Goal: Leave review/rating: Leave review/rating

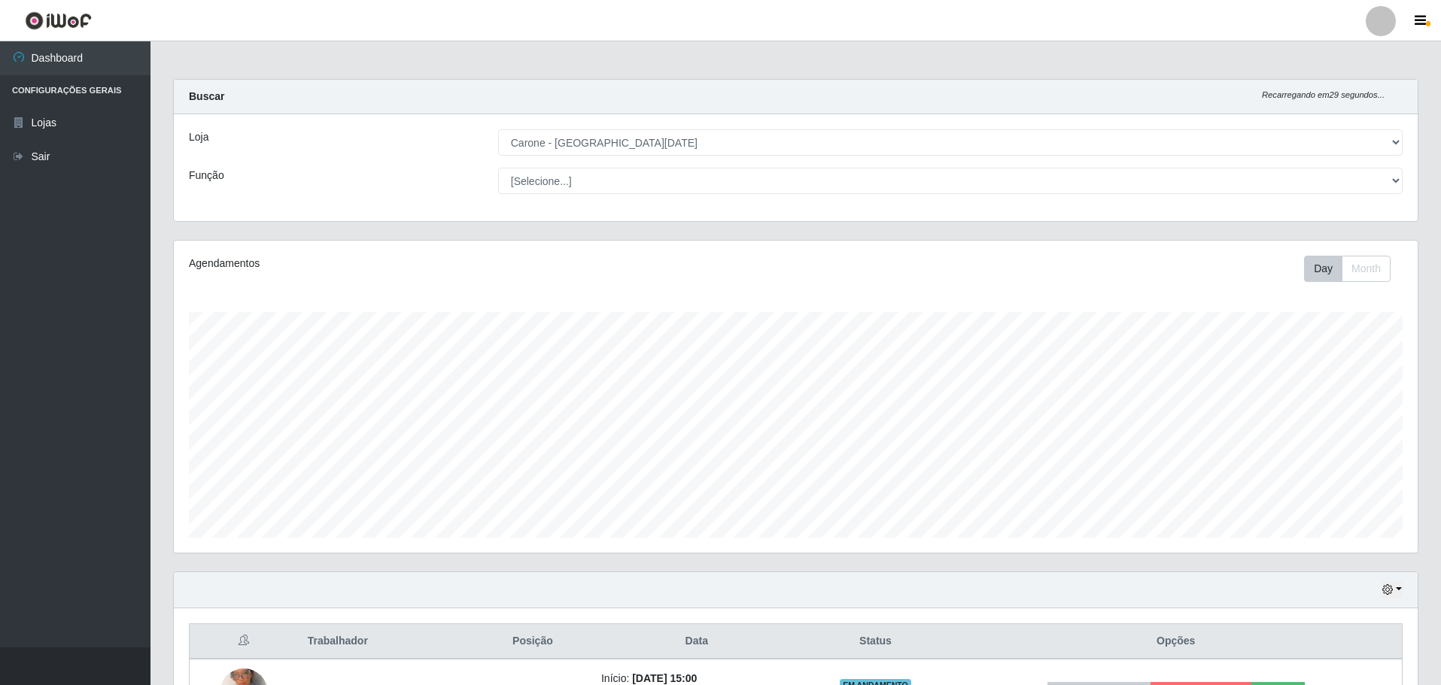
select select "527"
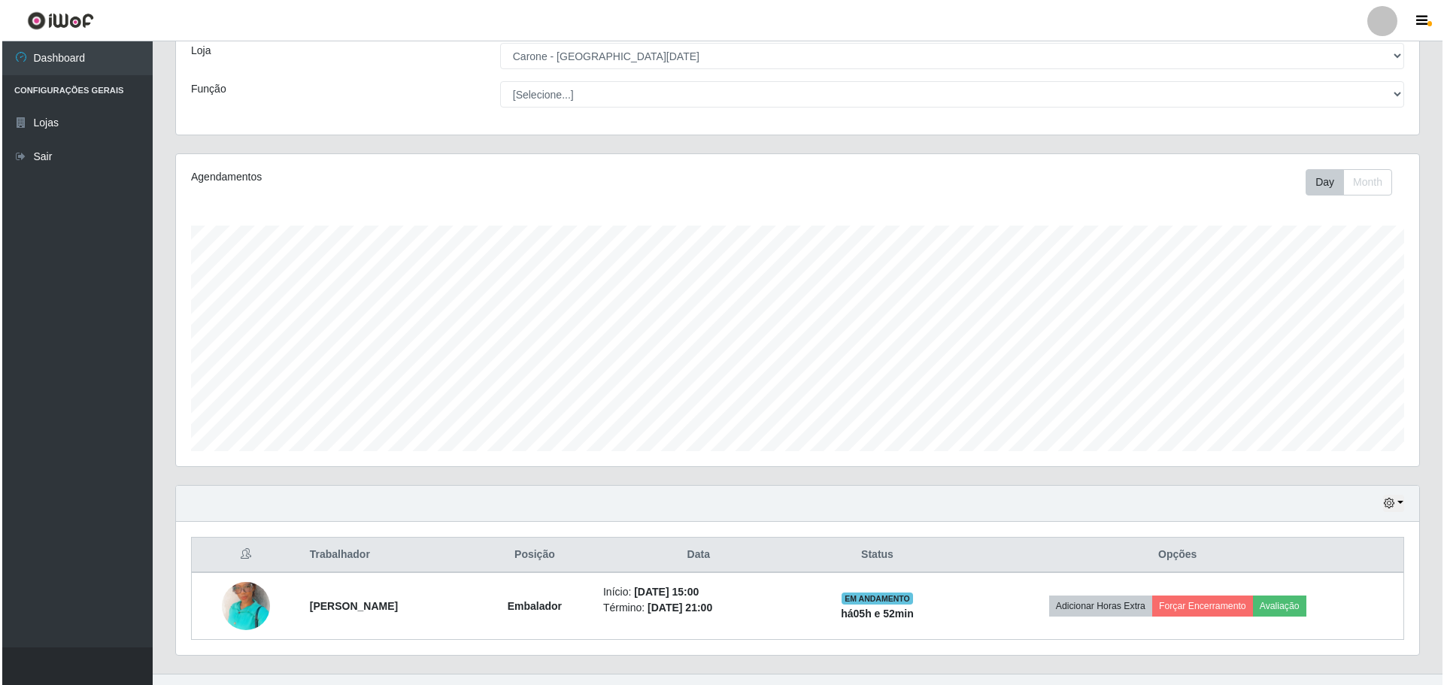
scroll to position [113, 0]
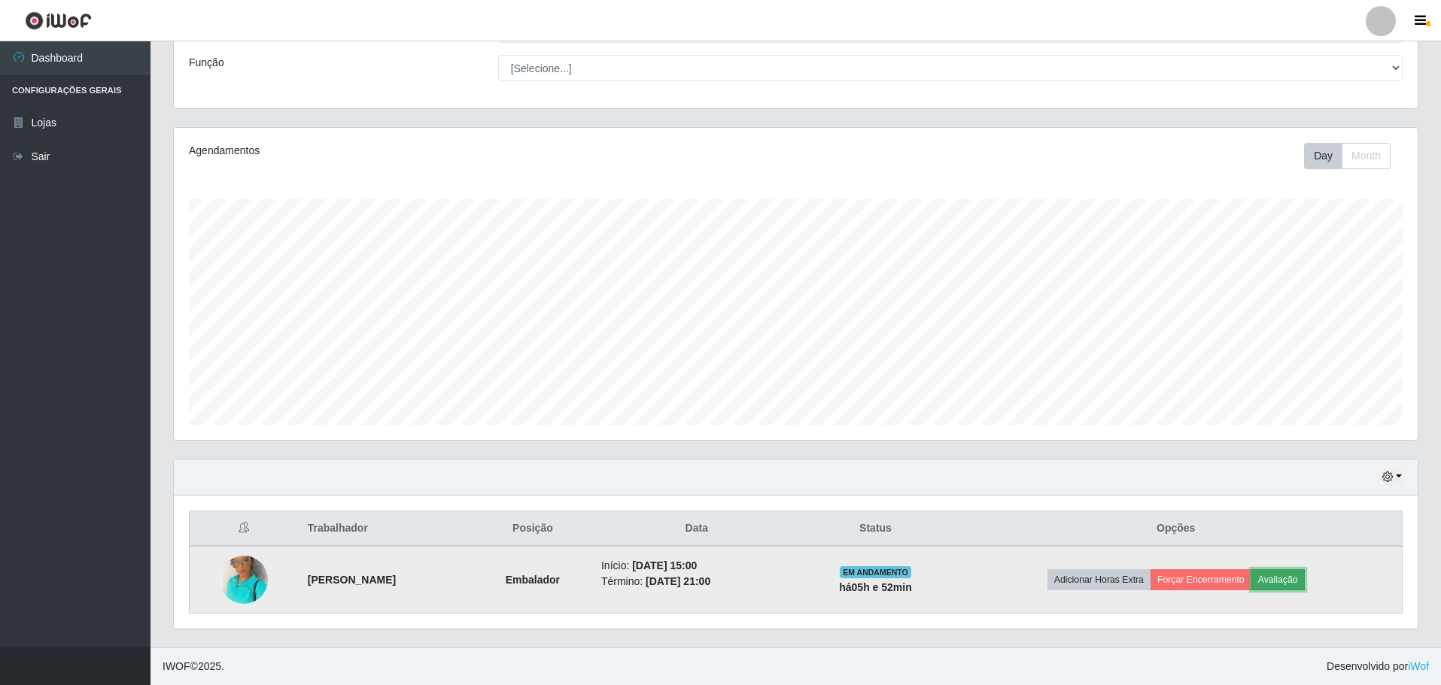
click at [1304, 583] on button "Avaliação" at bounding box center [1277, 579] width 53 height 21
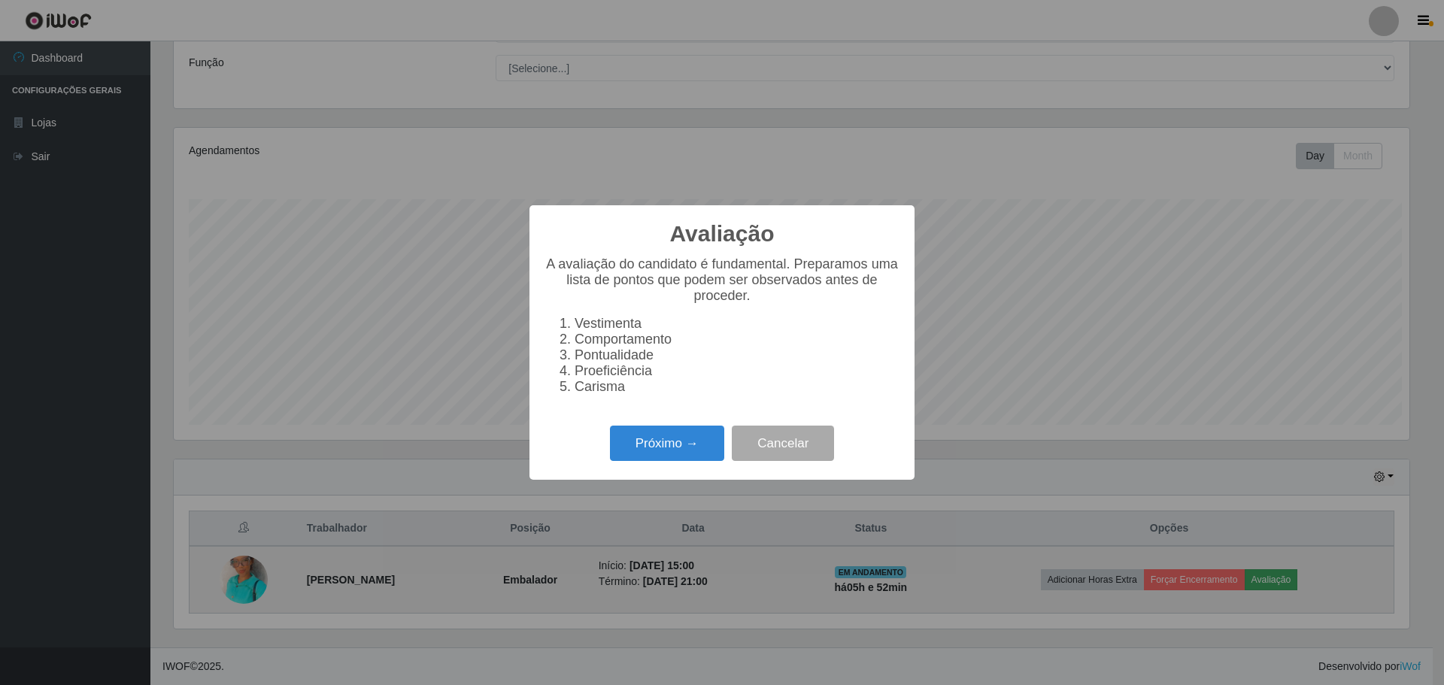
scroll to position [312, 1236]
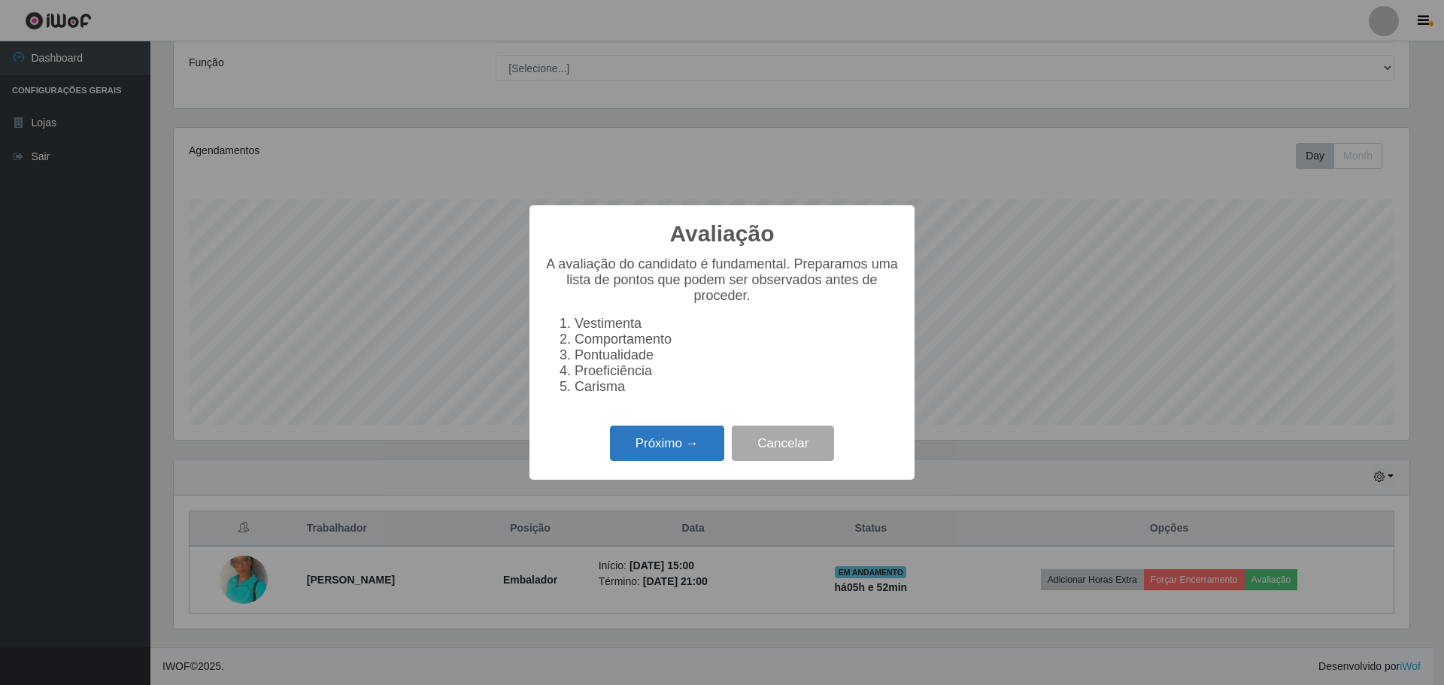
click at [699, 460] on button "Próximo →" at bounding box center [667, 443] width 114 height 35
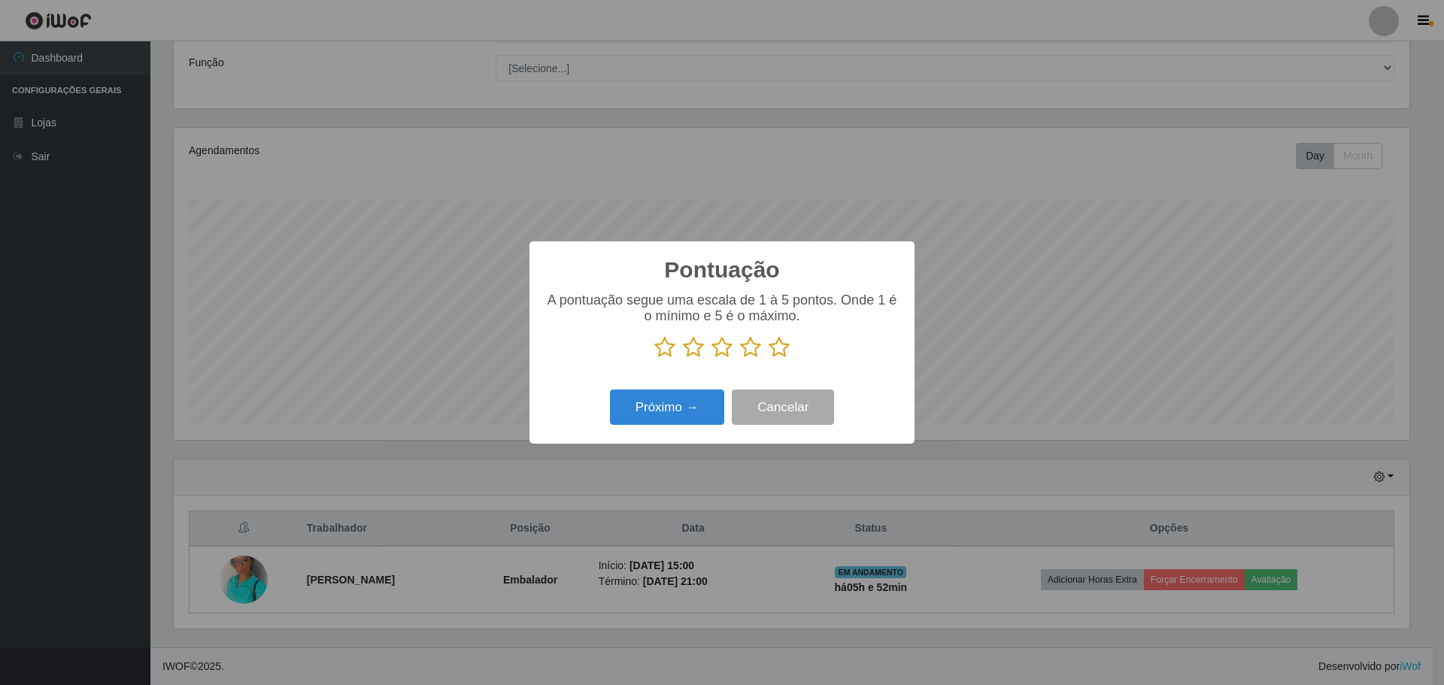
click at [773, 354] on icon at bounding box center [779, 347] width 21 height 23
click at [769, 359] on input "radio" at bounding box center [769, 359] width 0 height 0
click at [664, 415] on button "Próximo →" at bounding box center [667, 407] width 114 height 35
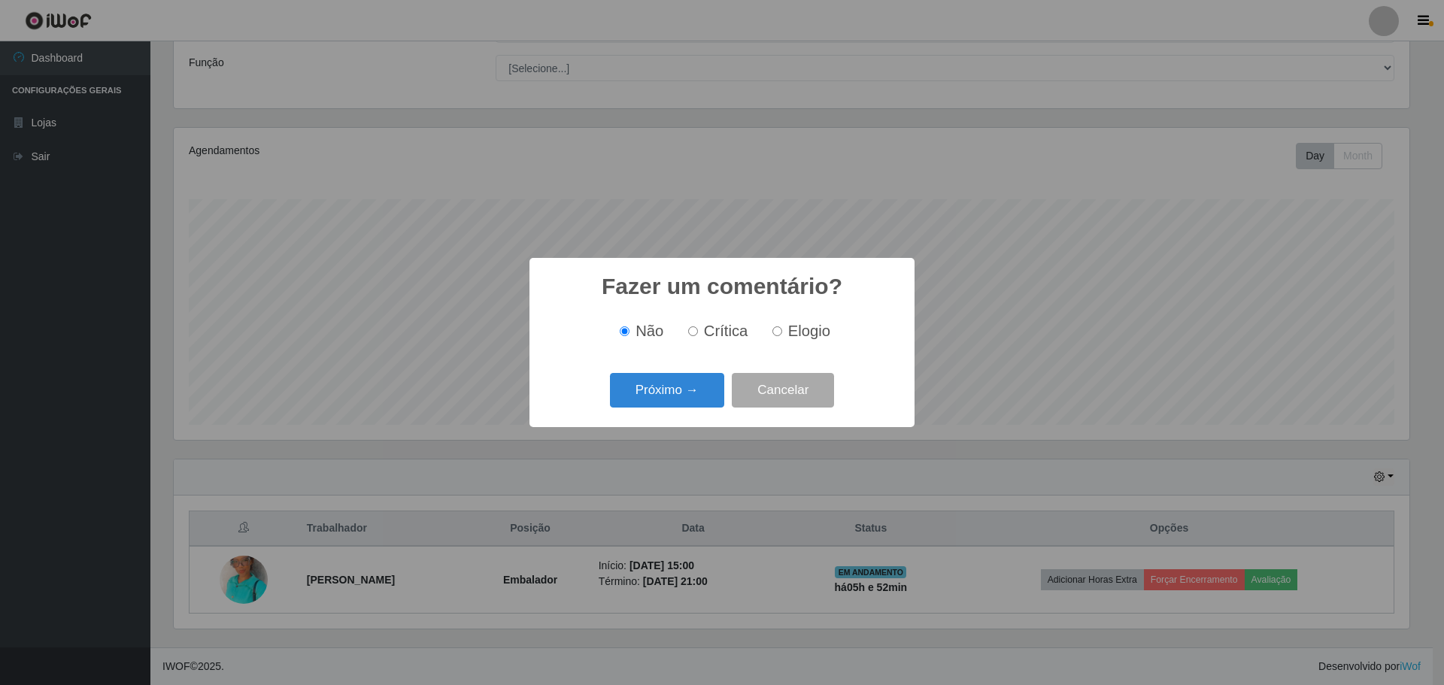
click at [776, 332] on input "Elogio" at bounding box center [778, 331] width 10 height 10
radio input "true"
click at [654, 399] on button "Próximo →" at bounding box center [667, 390] width 114 height 35
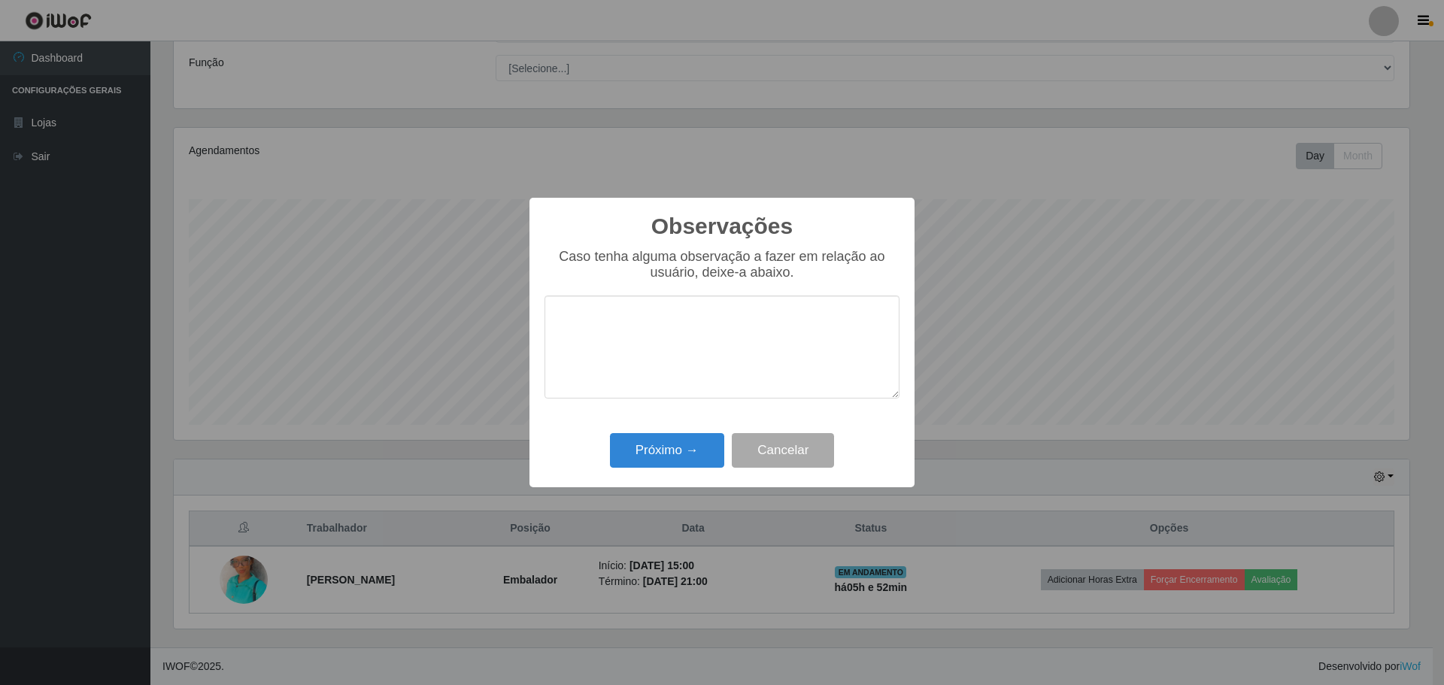
click at [637, 334] on textarea at bounding box center [722, 347] width 355 height 103
type textarea "Colaborador pontual, ágil, executou as tarefas de maneira eficiente."
click at [668, 466] on button "Próximo →" at bounding box center [667, 450] width 114 height 35
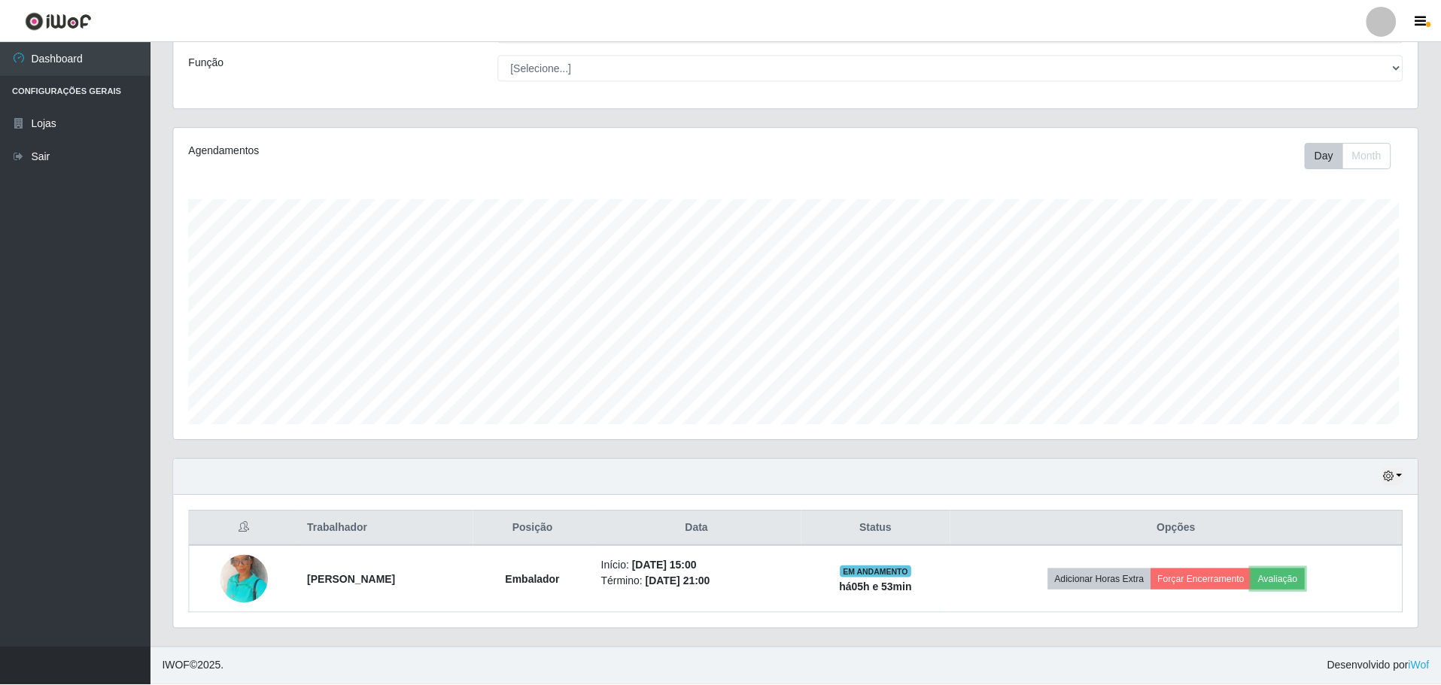
scroll to position [312, 1244]
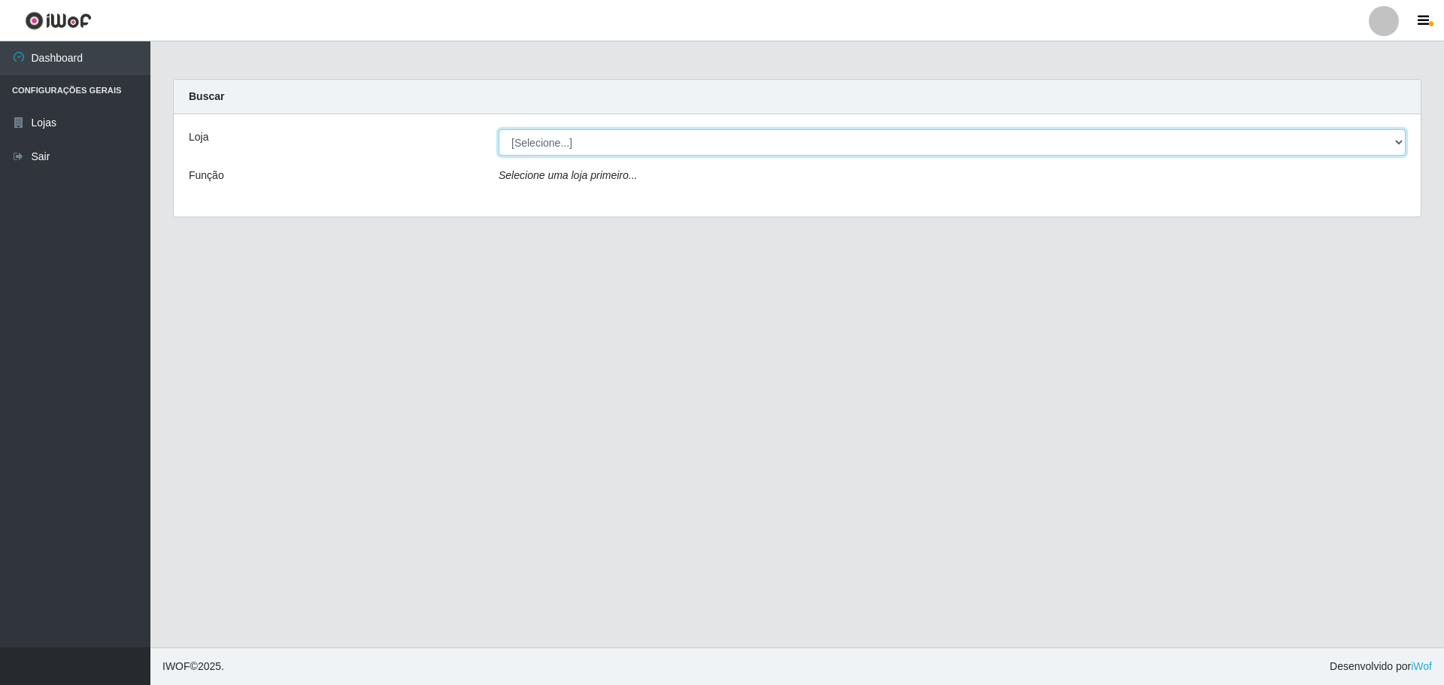
click at [706, 144] on select "[Selecione...] [PERSON_NAME] - [GEOGRAPHIC_DATA][DATE]" at bounding box center [952, 142] width 907 height 26
select select "527"
click at [499, 129] on select "[Selecione...] [PERSON_NAME] - [GEOGRAPHIC_DATA][DATE]" at bounding box center [952, 142] width 907 height 26
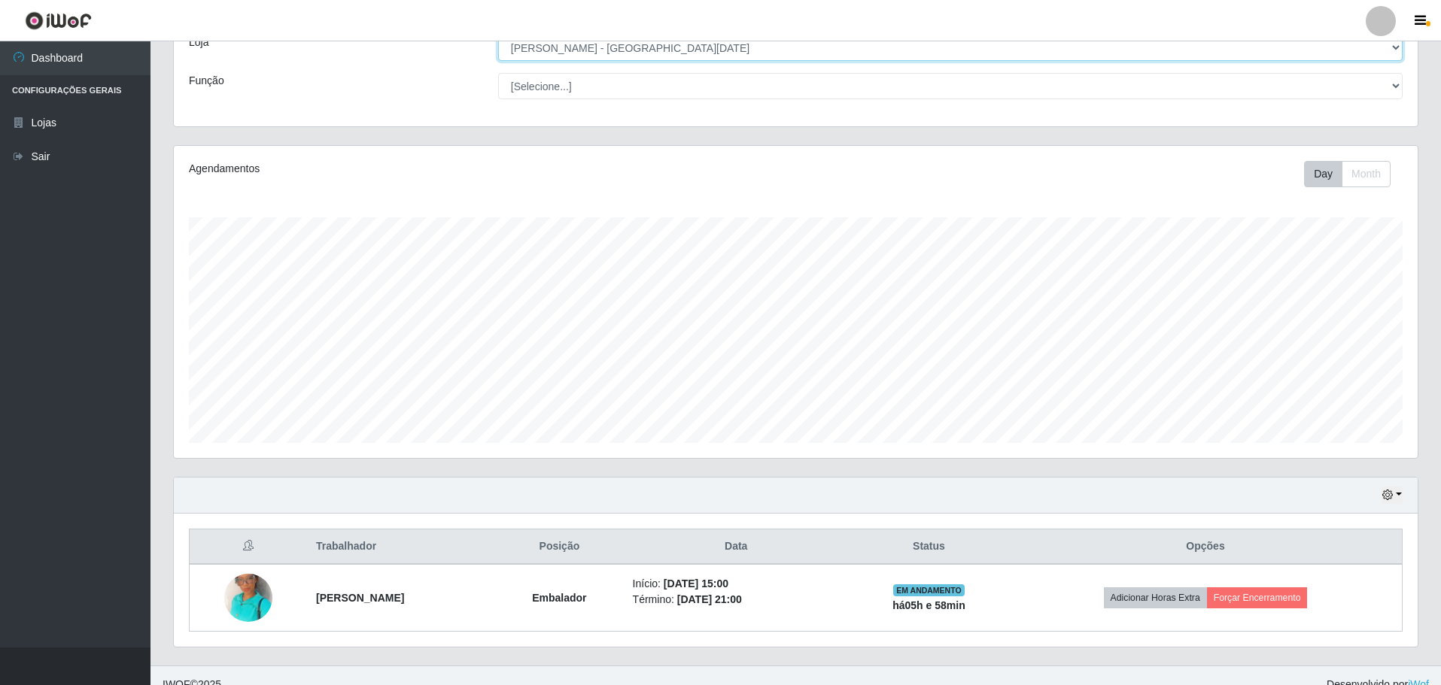
scroll to position [113, 0]
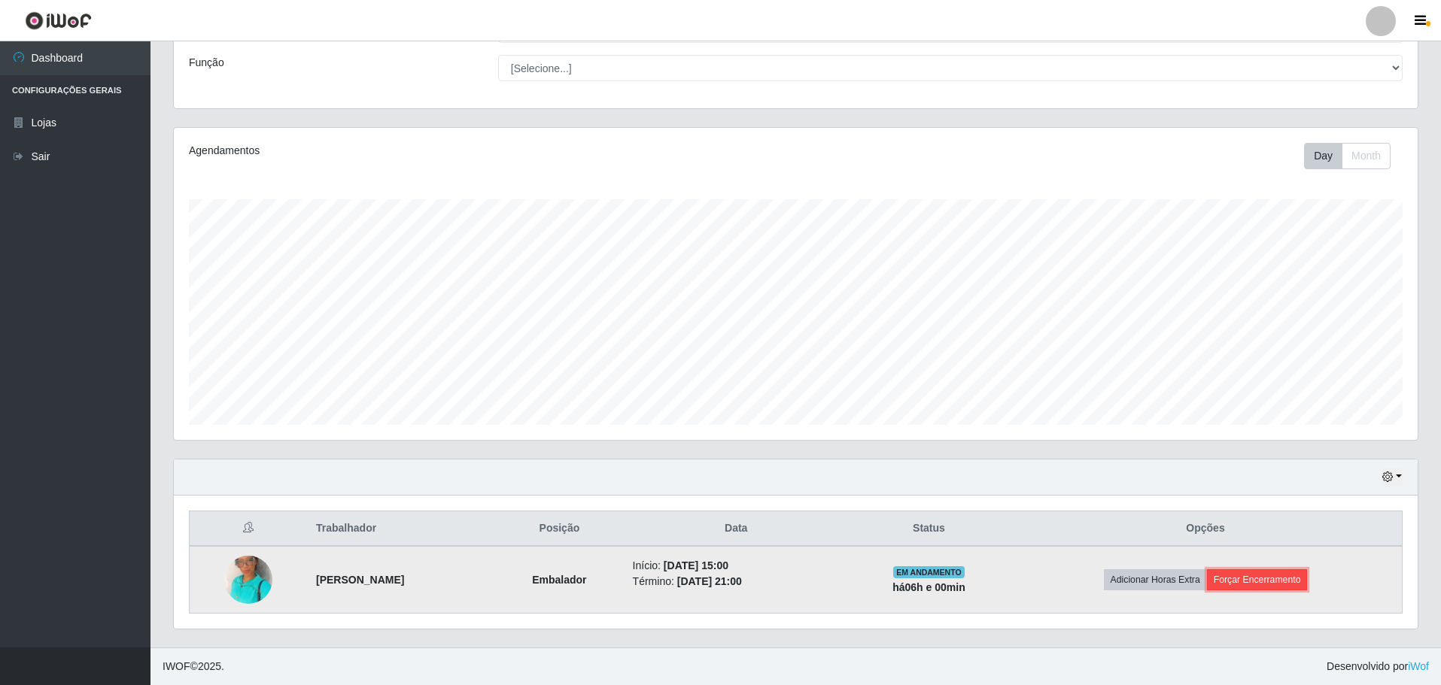
click at [1278, 583] on button "Forçar Encerramento" at bounding box center [1257, 579] width 101 height 21
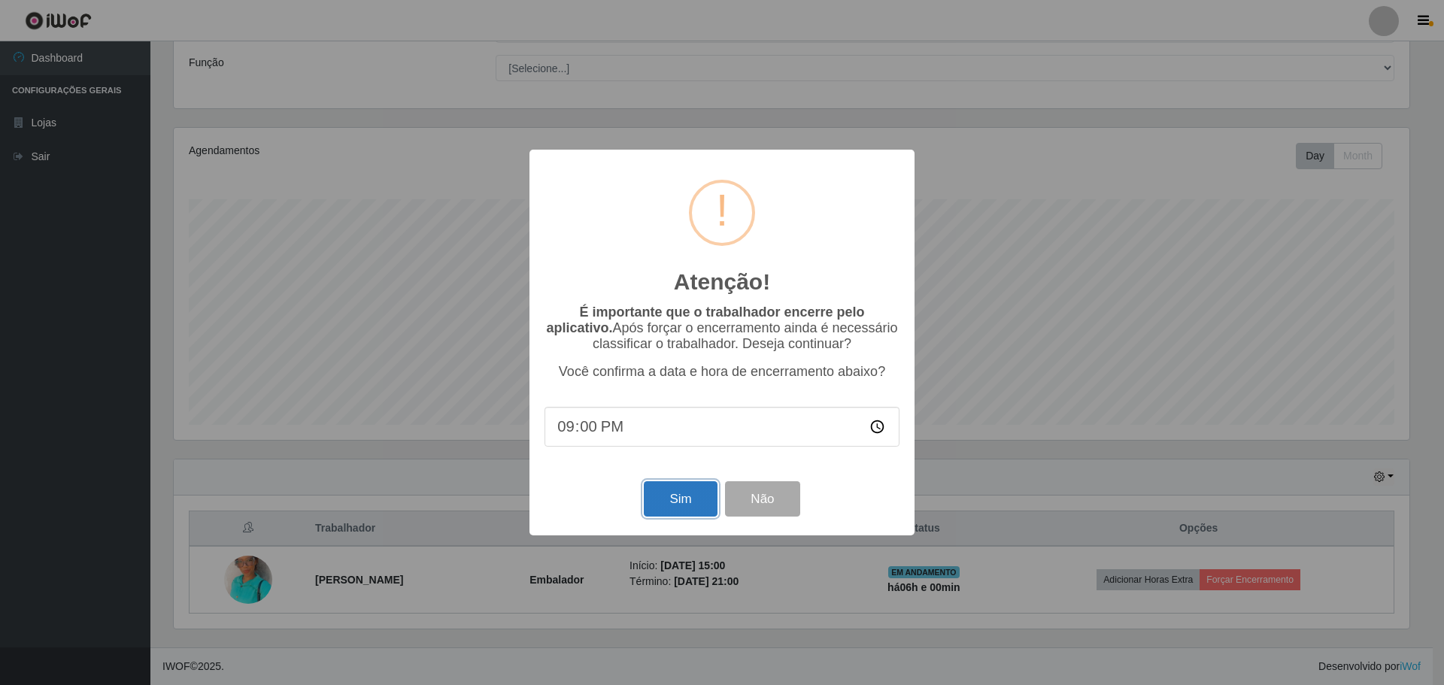
click at [687, 494] on button "Sim" at bounding box center [680, 498] width 73 height 35
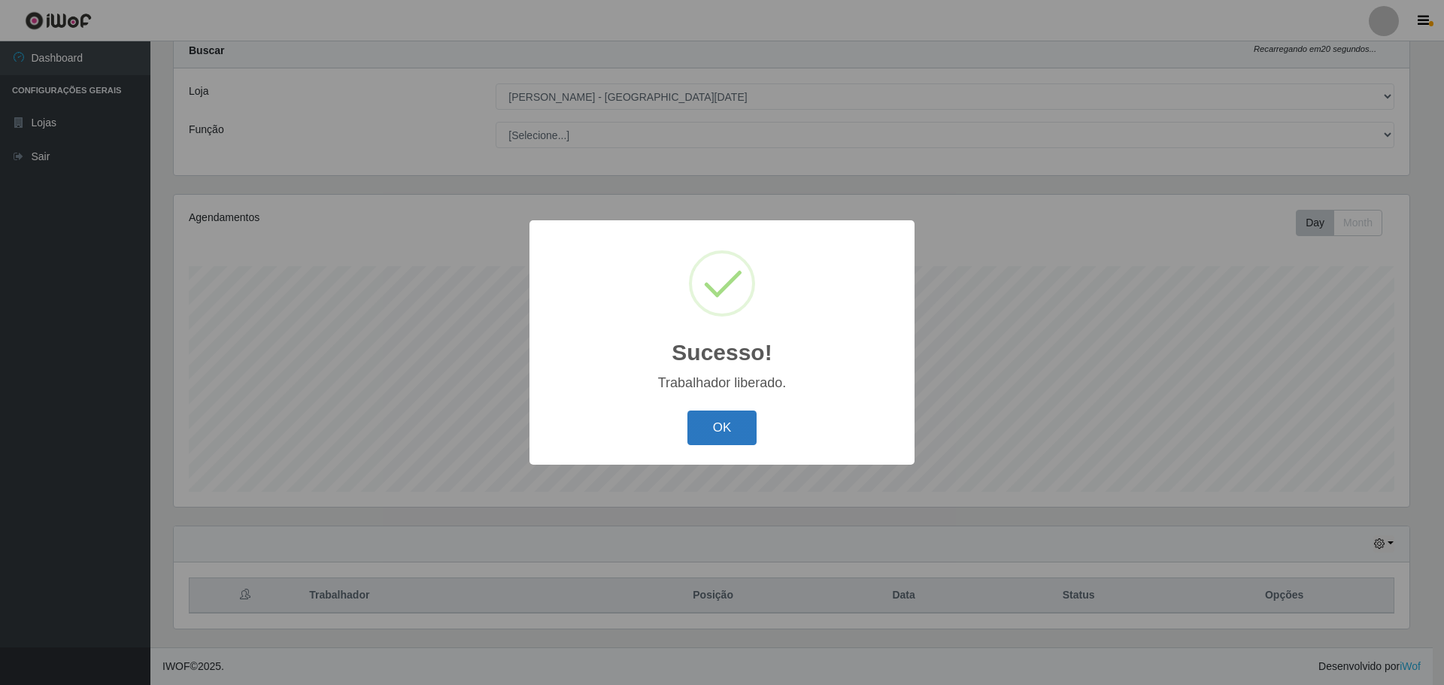
click at [717, 421] on button "OK" at bounding box center [723, 428] width 70 height 35
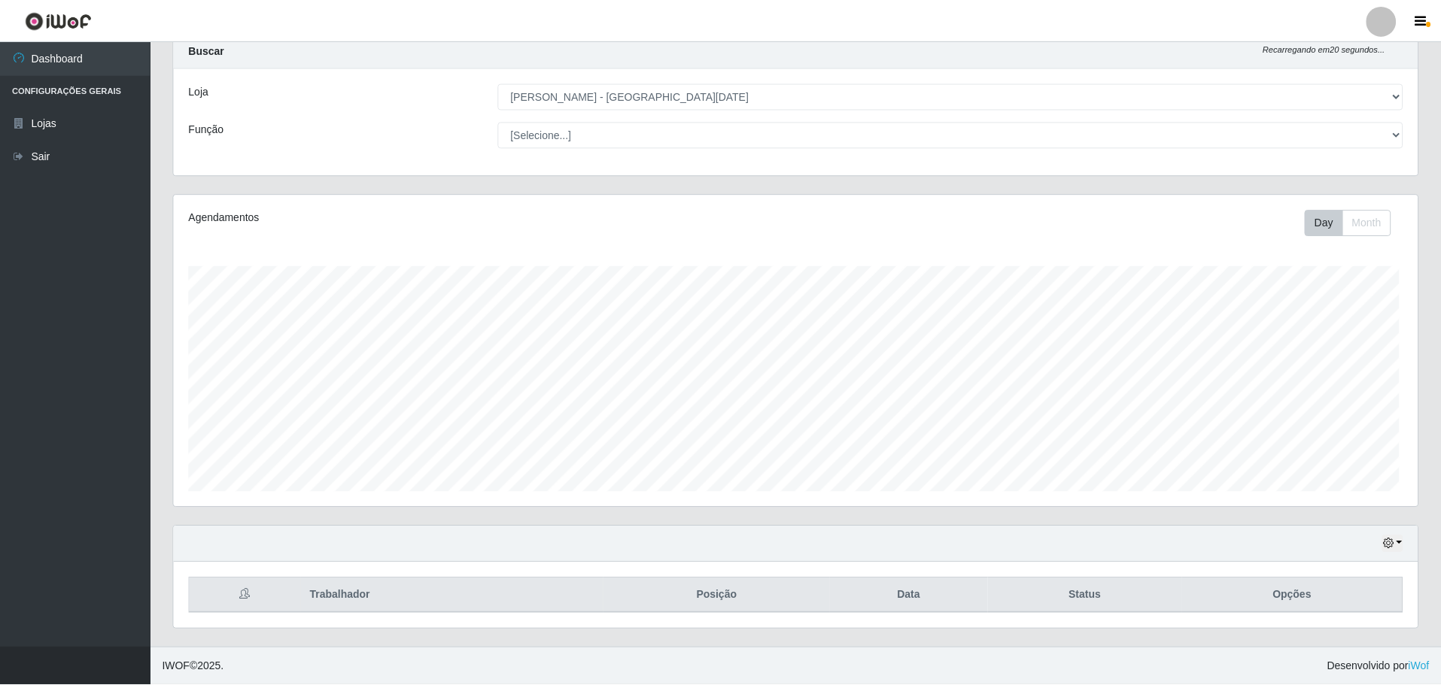
scroll to position [312, 1244]
